Goal: Task Accomplishment & Management: Complete application form

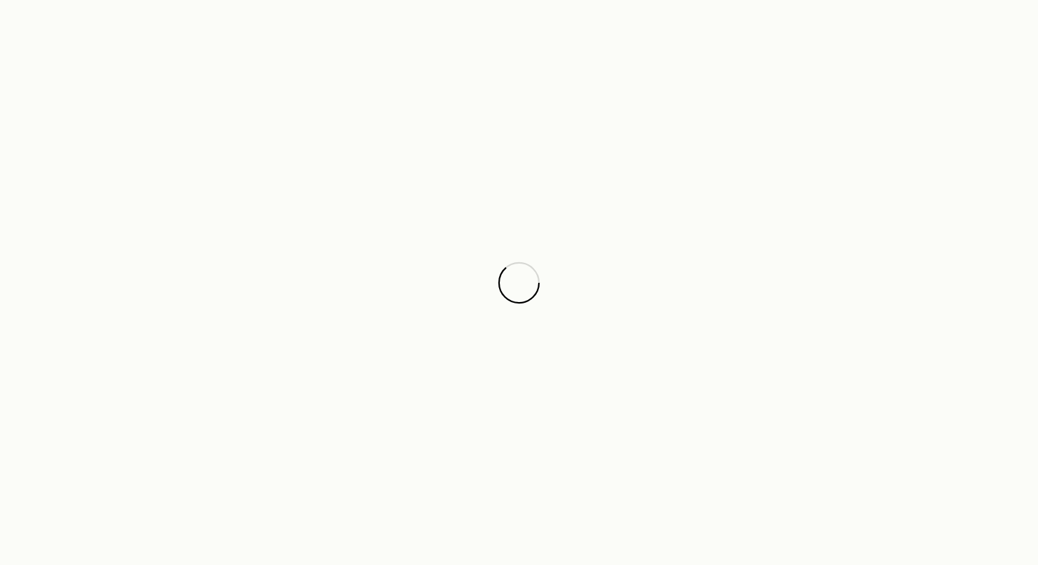
scroll to position [1678, 0]
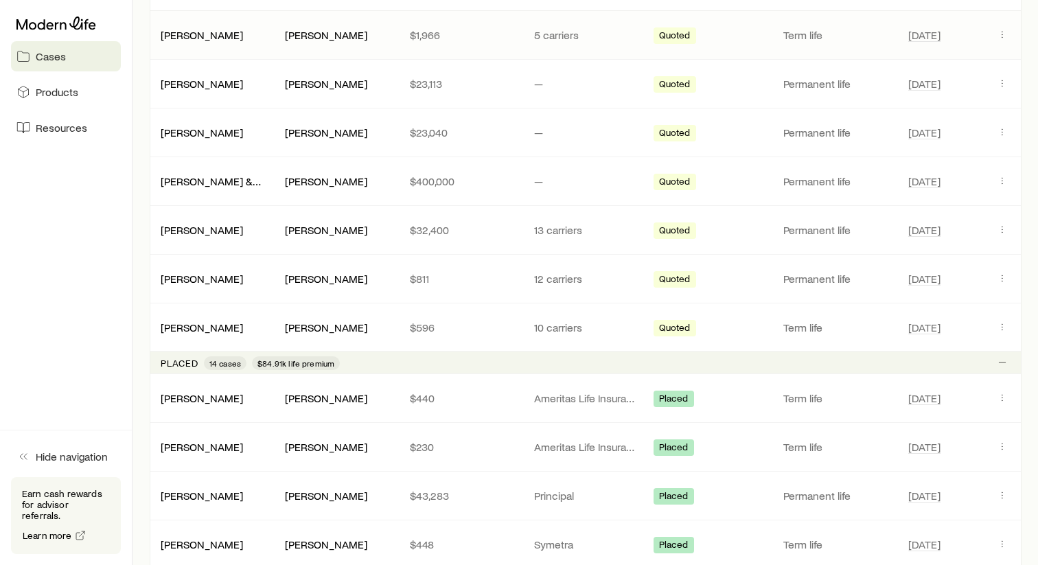
scroll to position [359, 0]
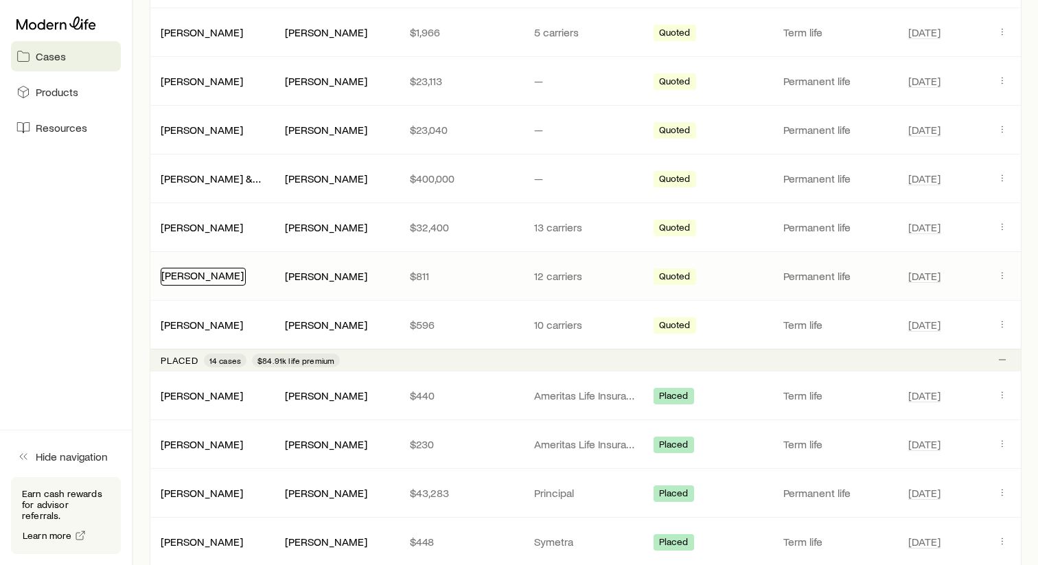
click at [206, 277] on link "[PERSON_NAME]" at bounding box center [202, 274] width 82 height 13
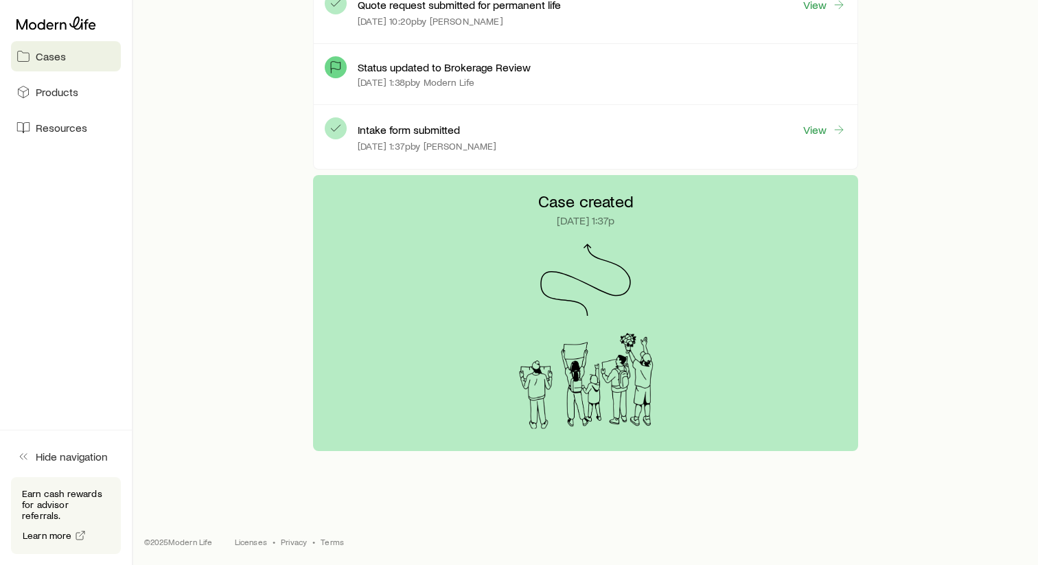
scroll to position [817, 0]
click at [823, 124] on link "View" at bounding box center [824, 129] width 44 height 16
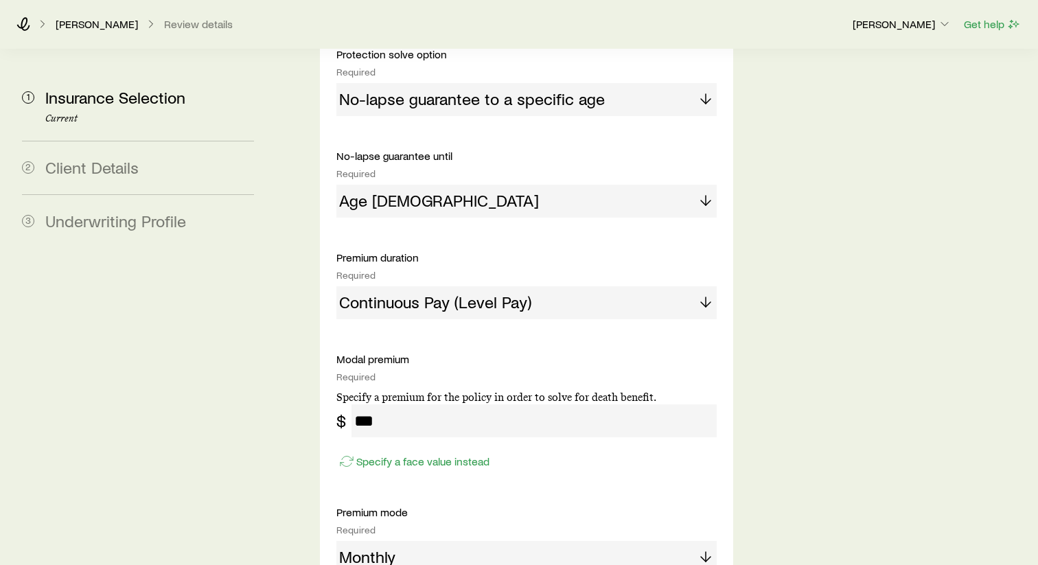
scroll to position [910, 0]
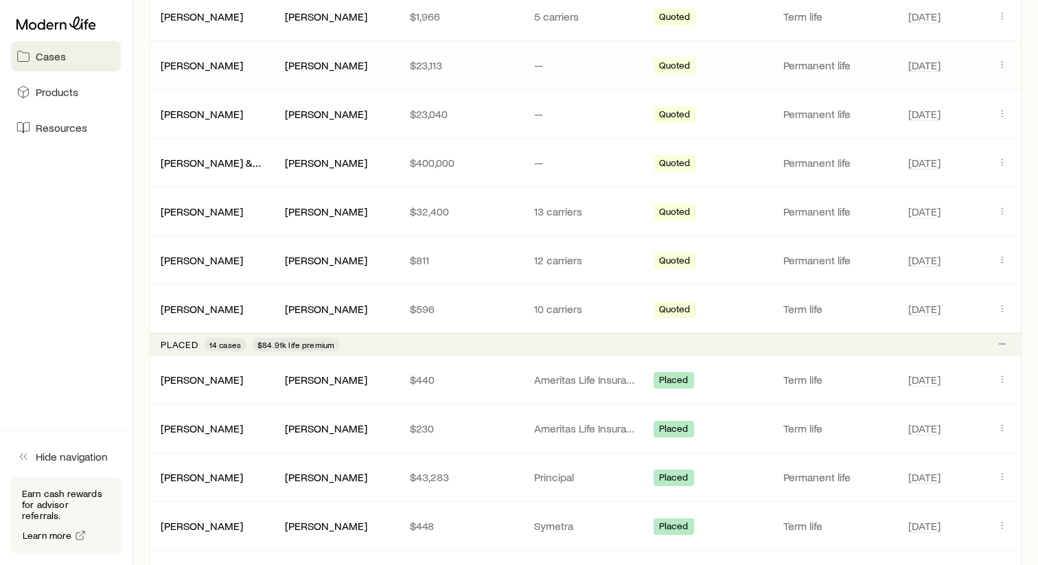
scroll to position [374, 0]
click at [806, 261] on p "Permanent life" at bounding box center [834, 261] width 102 height 14
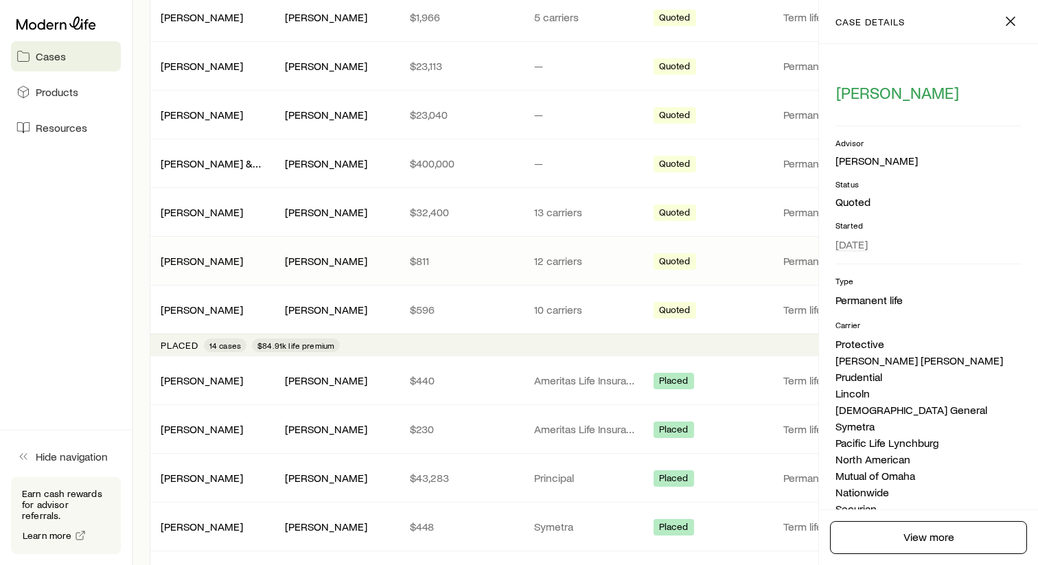
click at [675, 263] on span "Quoted" at bounding box center [675, 262] width 32 height 14
click at [561, 257] on p "12 carriers" at bounding box center [585, 261] width 102 height 14
click at [205, 262] on link "[PERSON_NAME]" at bounding box center [202, 259] width 82 height 13
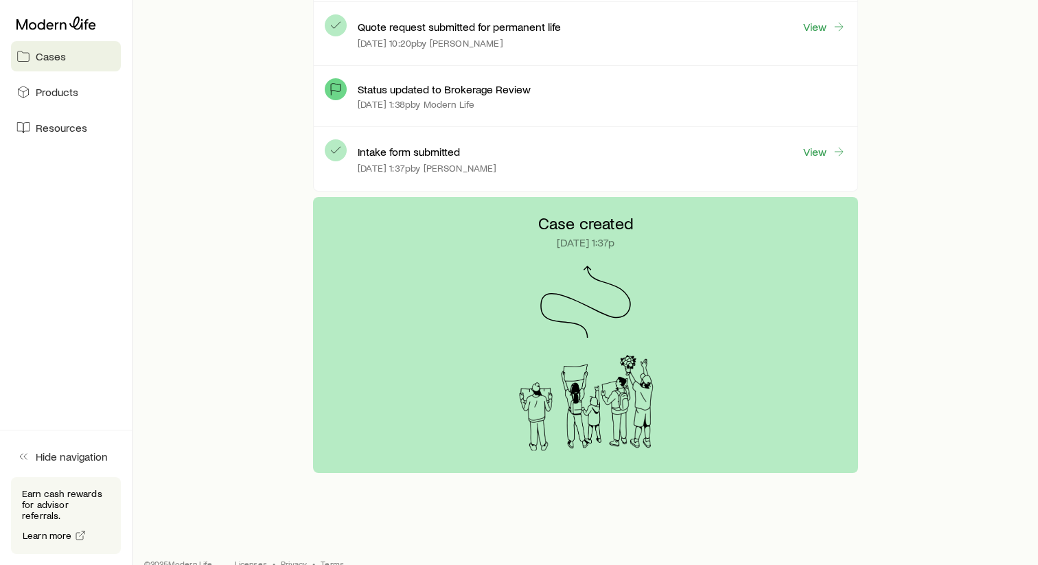
scroll to position [817, 0]
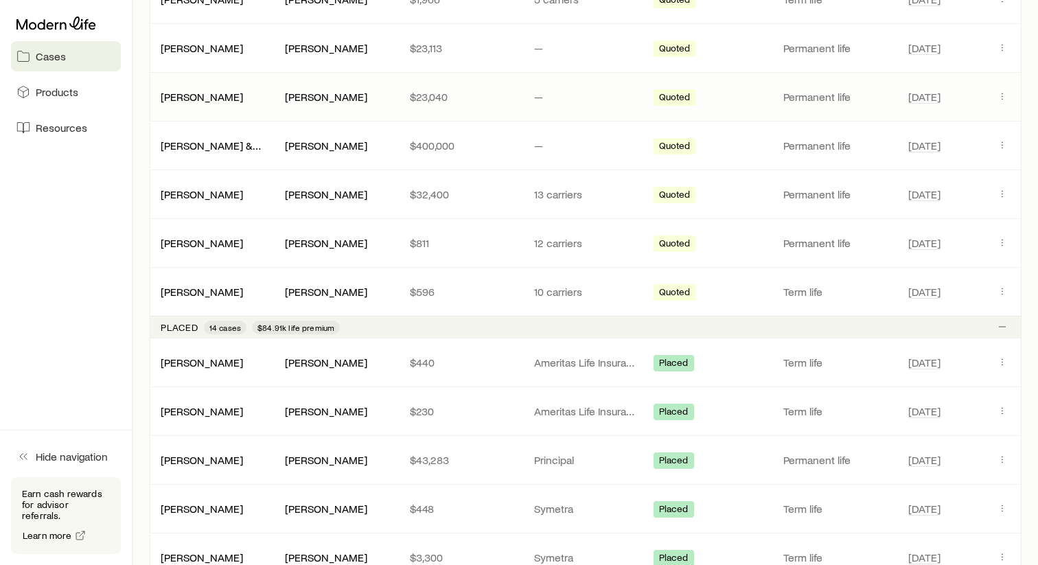
scroll to position [394, 0]
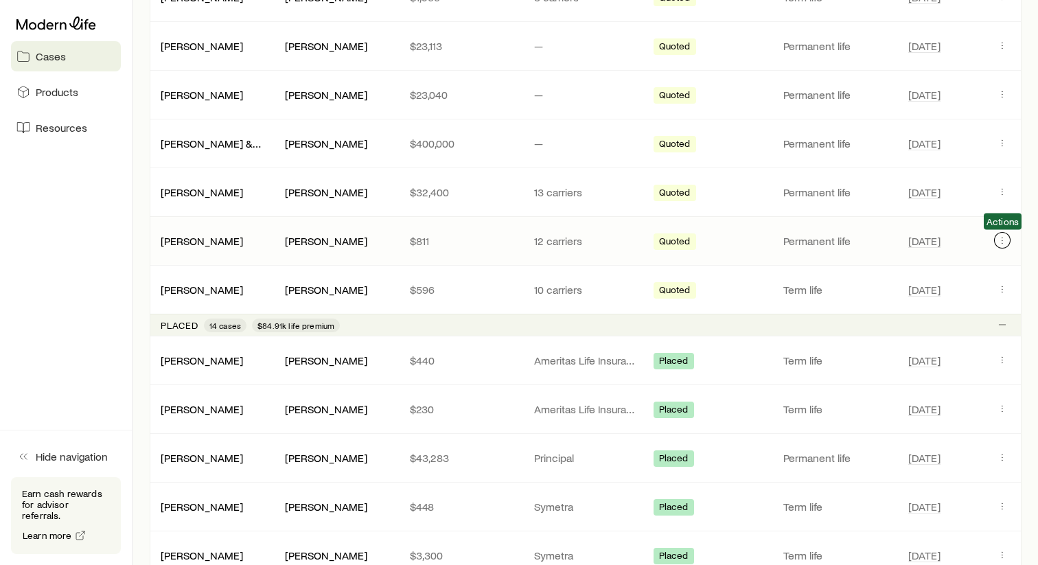
click at [1004, 240] on icon "Client cases" at bounding box center [1002, 240] width 11 height 11
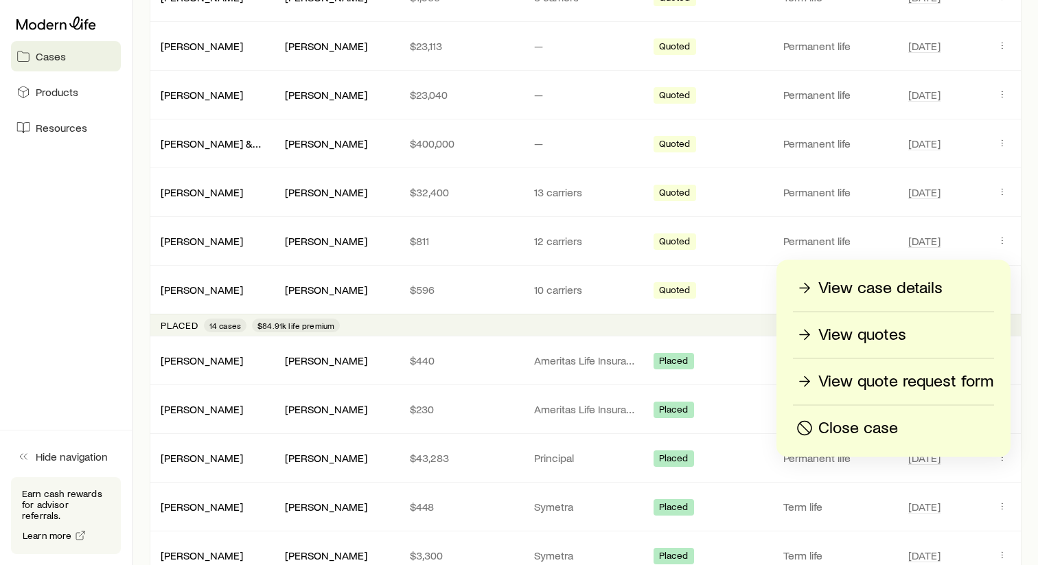
click at [859, 332] on p "View quotes" at bounding box center [862, 335] width 88 height 22
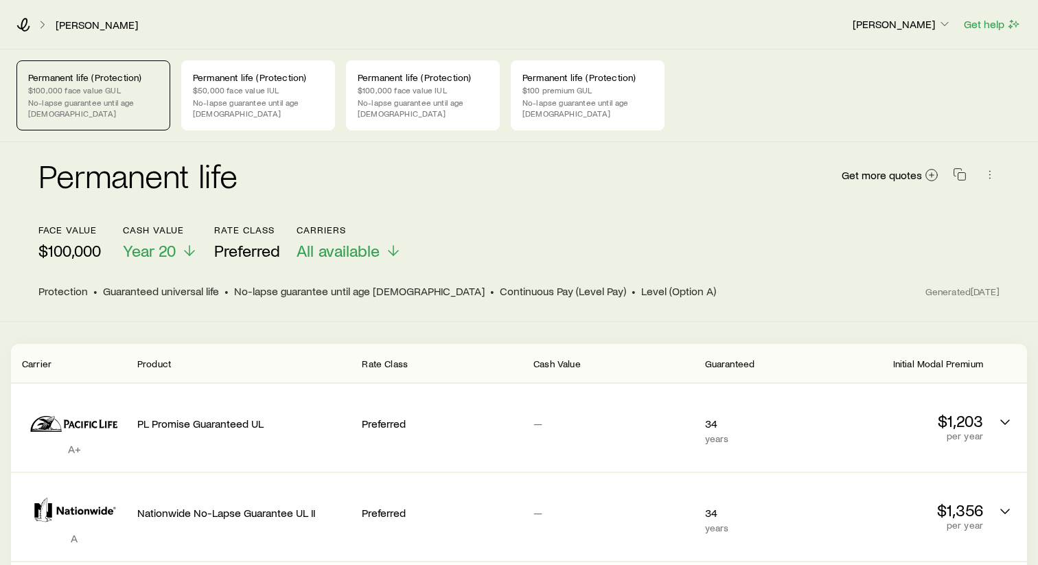
click at [89, 241] on p "$100,000" at bounding box center [69, 250] width 62 height 19
type textarea "*******"
click at [89, 241] on p "$100,000" at bounding box center [69, 250] width 62 height 19
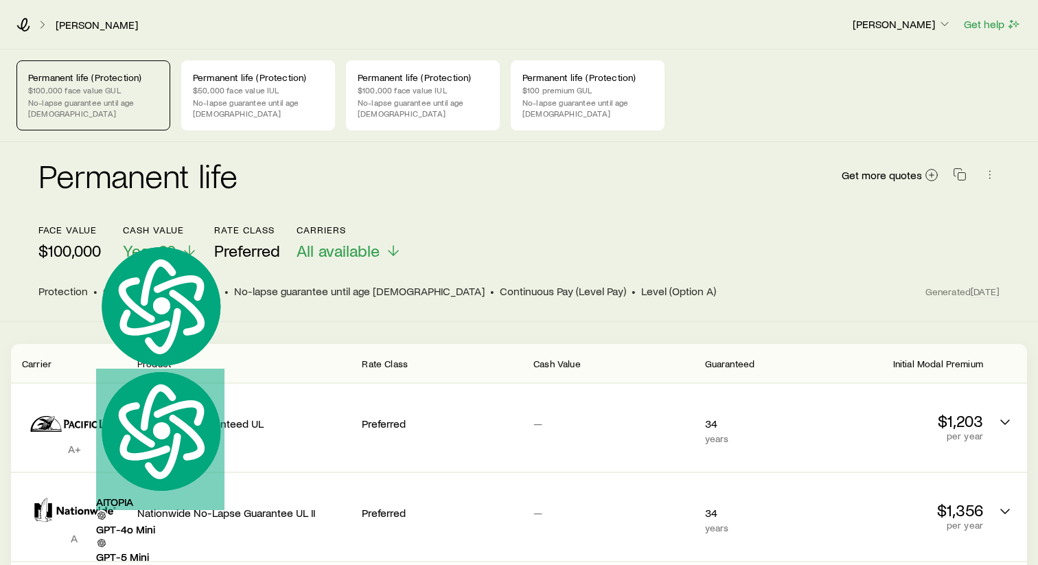
click at [505, 189] on div "Permanent life Get more quotes" at bounding box center [518, 183] width 961 height 49
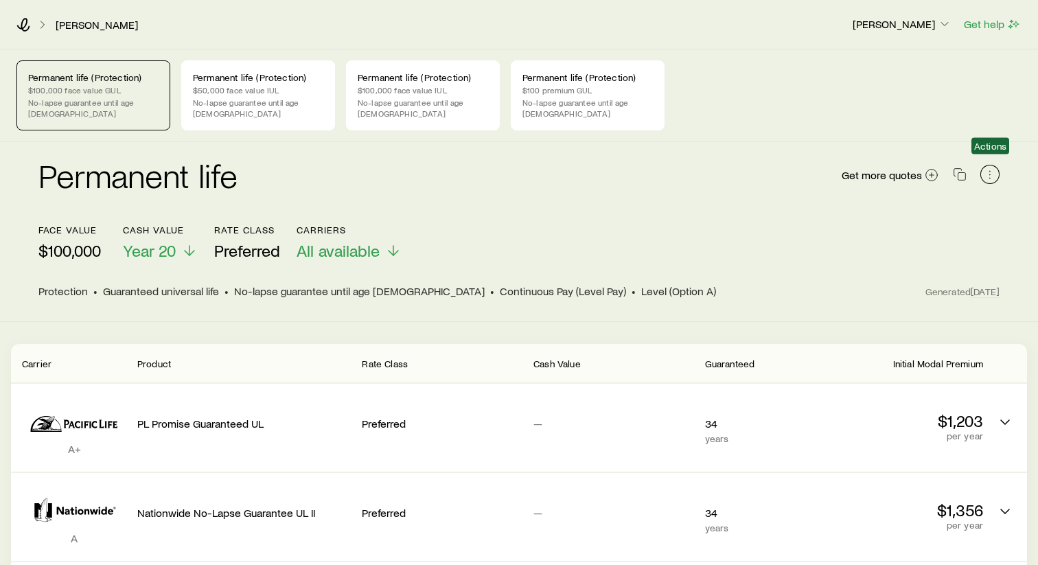
click at [986, 167] on icon "button" at bounding box center [990, 174] width 14 height 14
click at [900, 170] on span "Get more quotes" at bounding box center [882, 175] width 80 height 11
click at [256, 90] on p "$50,000 face value IUL" at bounding box center [258, 89] width 130 height 11
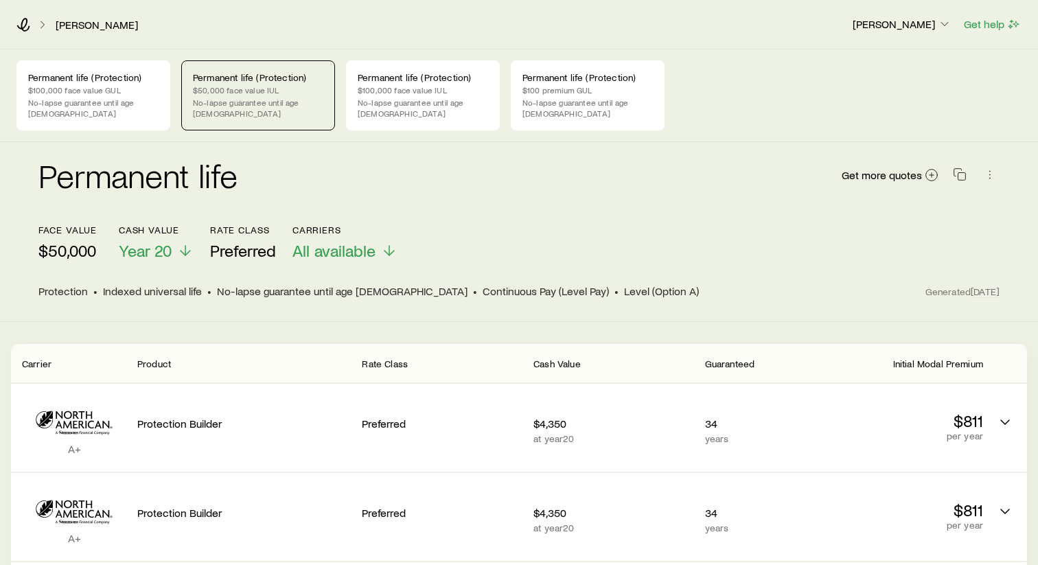
click at [251, 87] on p "$50,000 face value IUL" at bounding box center [258, 89] width 130 height 11
click at [574, 76] on p "Permanent life (Protection)" at bounding box center [587, 77] width 130 height 11
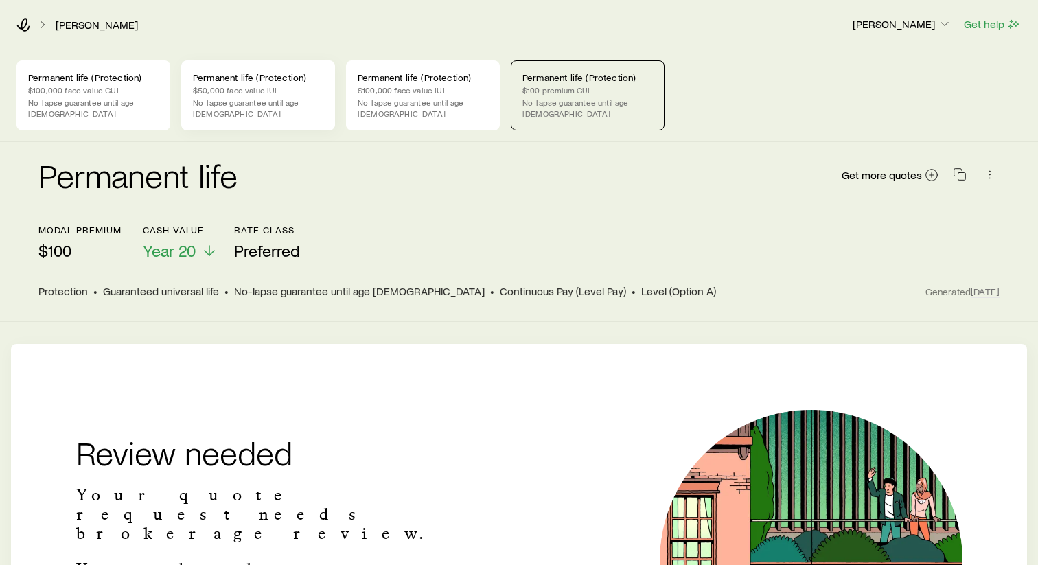
click at [231, 86] on p "$50,000 face value IUL" at bounding box center [258, 89] width 130 height 11
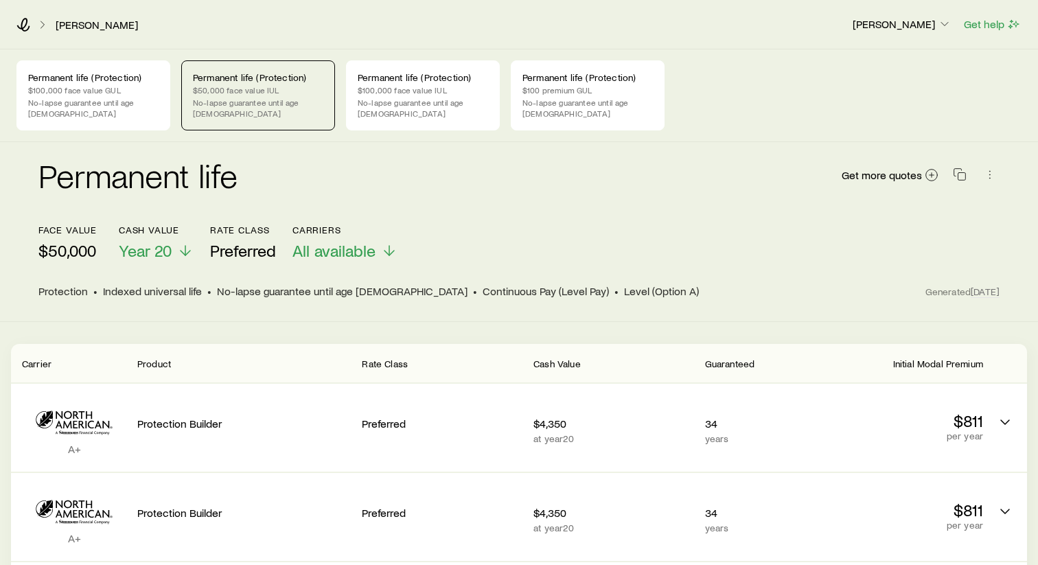
click at [231, 86] on p "$50,000 face value IUL" at bounding box center [258, 89] width 130 height 11
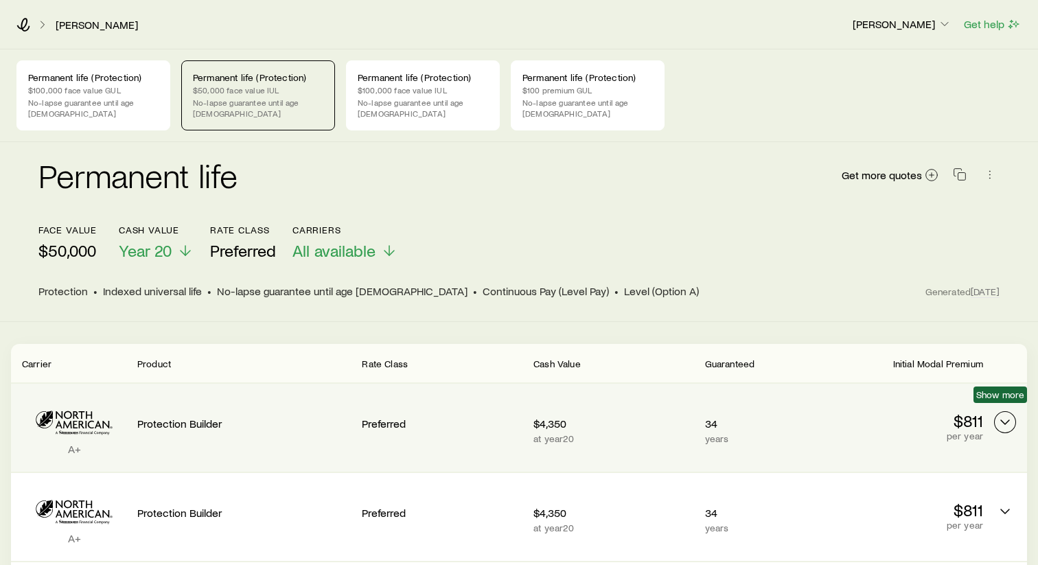
click at [1008, 420] on polyline "Permanent quotes" at bounding box center [1005, 422] width 8 height 4
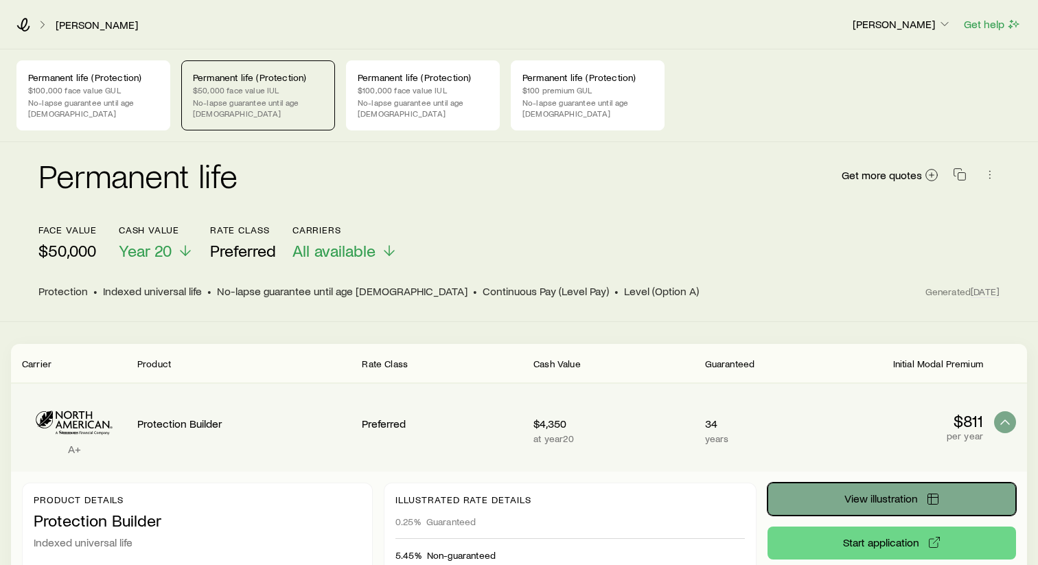
click at [888, 493] on span "View illustration" at bounding box center [880, 498] width 73 height 11
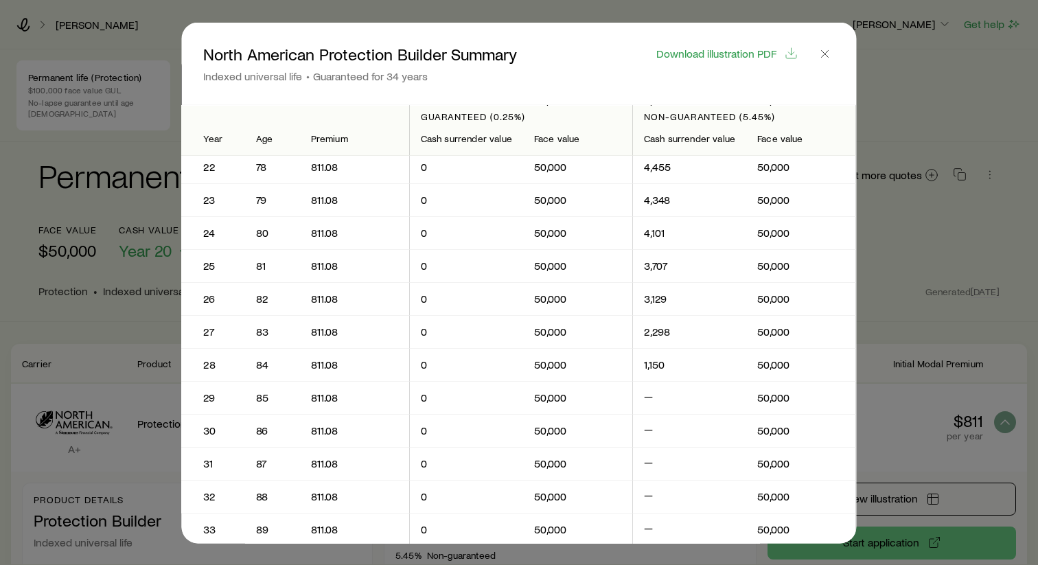
scroll to position [695, 0]
click at [829, 54] on icon "button" at bounding box center [825, 54] width 14 height 14
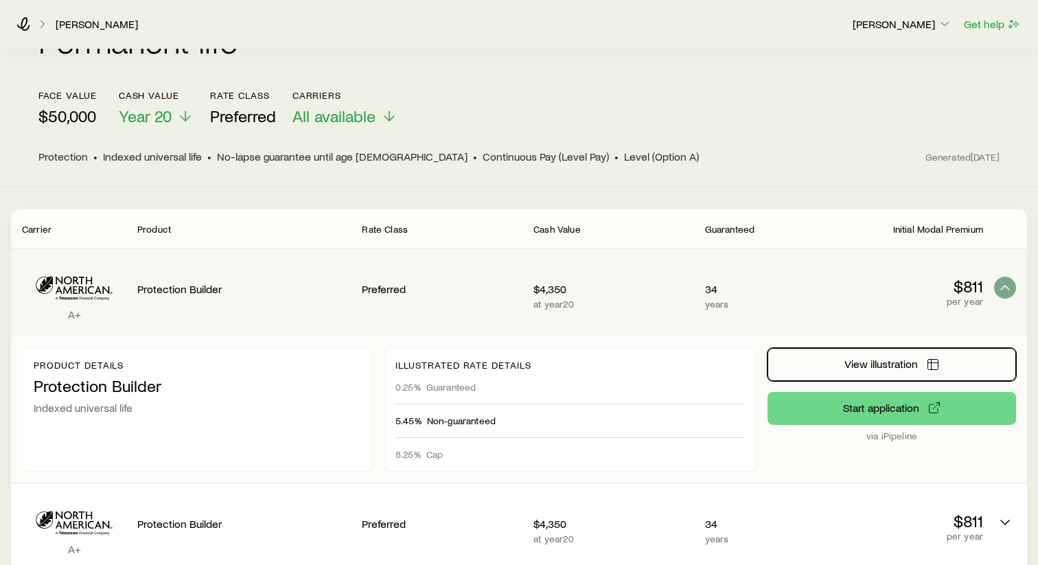
scroll to position [133, 0]
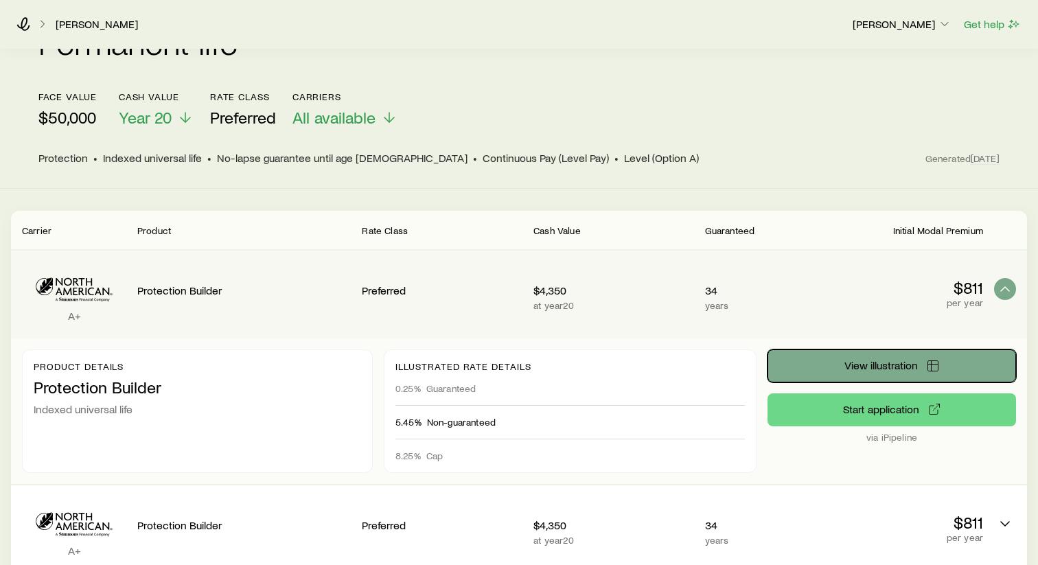
click at [881, 360] on span "View illustration" at bounding box center [880, 365] width 73 height 11
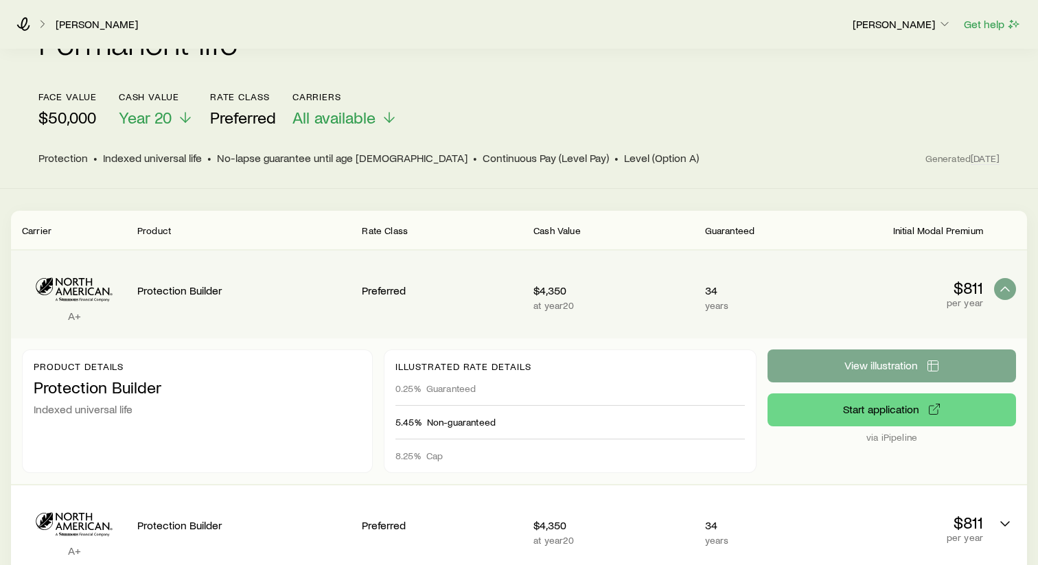
scroll to position [0, 0]
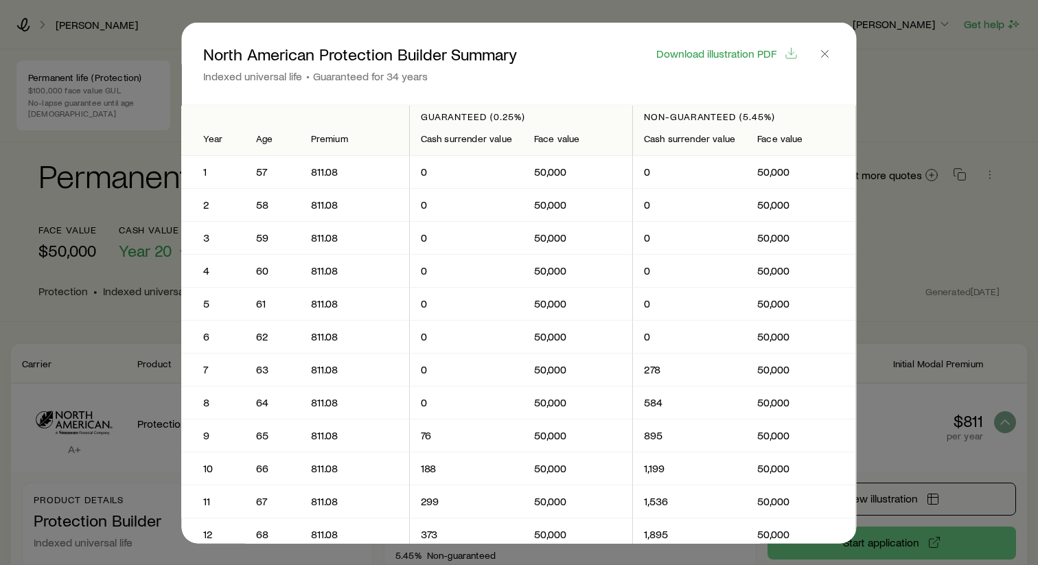
click at [893, 394] on div at bounding box center [519, 282] width 1038 height 565
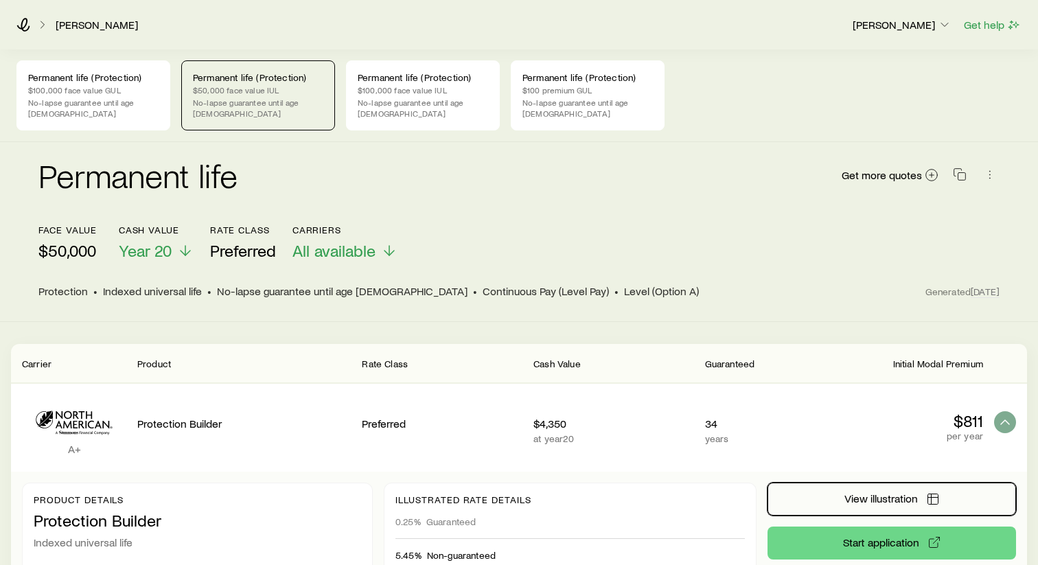
scroll to position [133, 0]
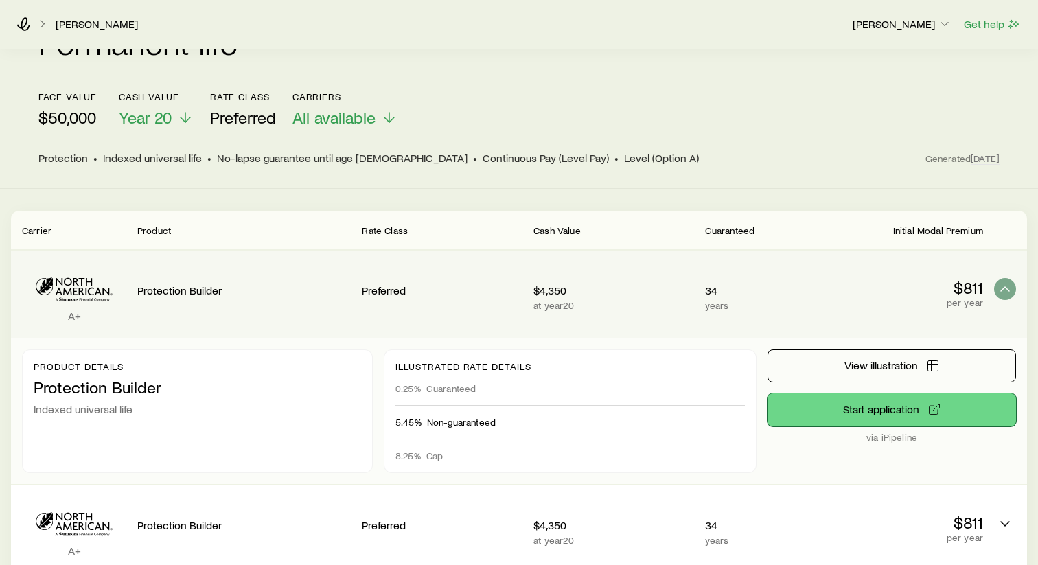
click at [857, 394] on button "Start application" at bounding box center [891, 409] width 248 height 33
click at [861, 399] on button "Start application" at bounding box center [891, 409] width 248 height 33
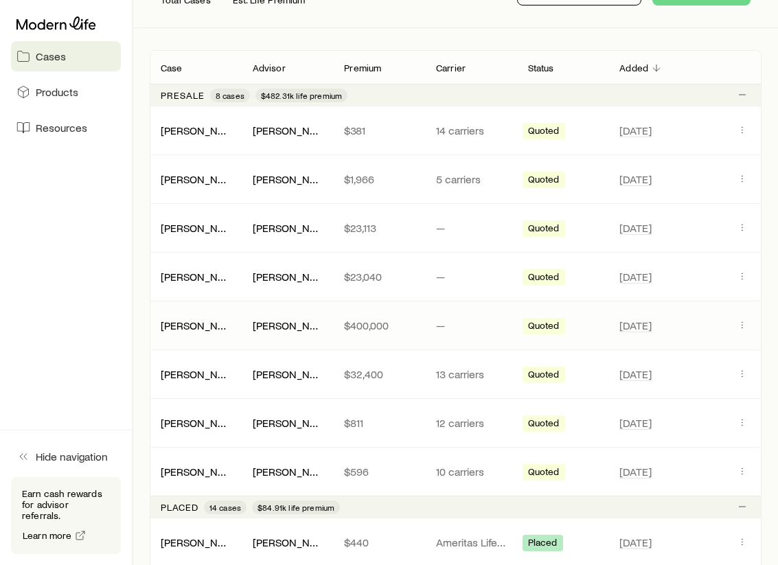
scroll to position [209, 0]
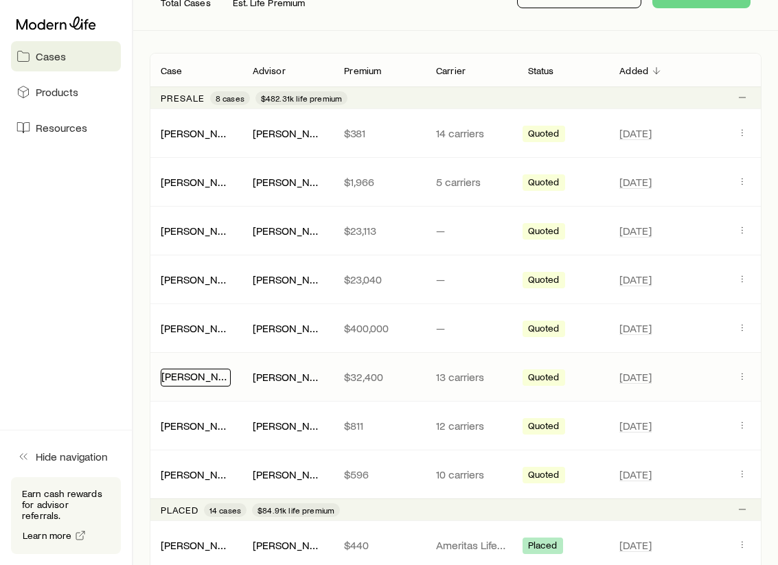
click at [200, 375] on link "[PERSON_NAME]" at bounding box center [202, 375] width 82 height 13
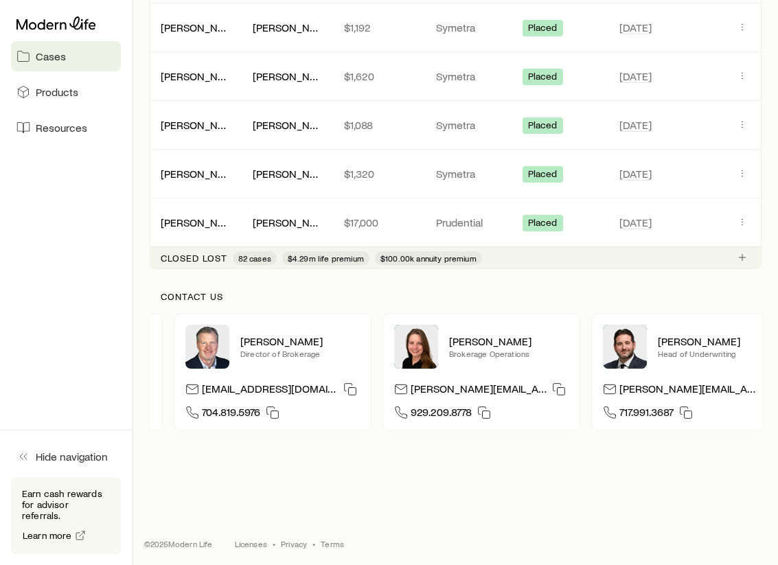
scroll to position [0, 421]
